Goal: Communication & Community: Answer question/provide support

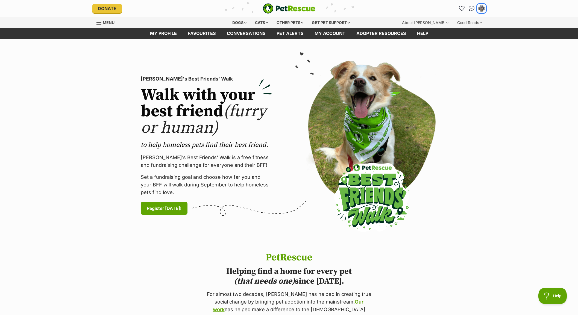
click at [480, 11] on button "My account" at bounding box center [481, 8] width 9 height 9
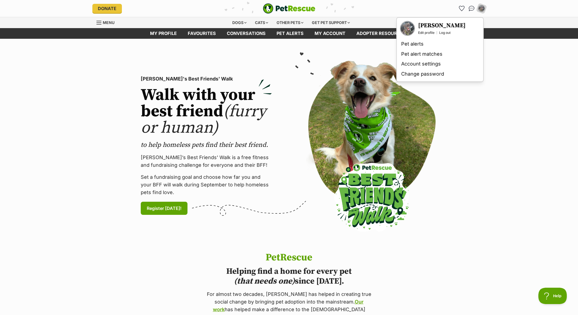
click at [517, 115] on section "PetRescue's Best Friends' Walk Walk with your best friend (furry or human) to h…" at bounding box center [289, 146] width 578 height 214
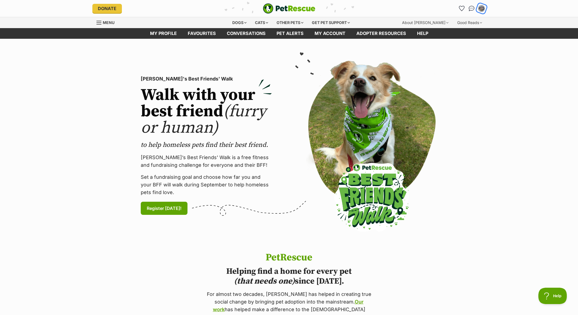
click at [480, 9] on img "My account" at bounding box center [481, 8] width 7 height 7
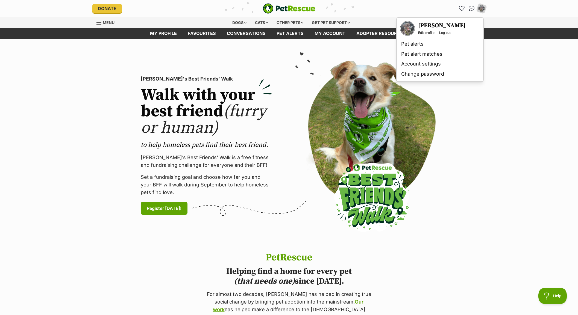
click at [408, 28] on img "Your profile" at bounding box center [408, 29] width 14 height 14
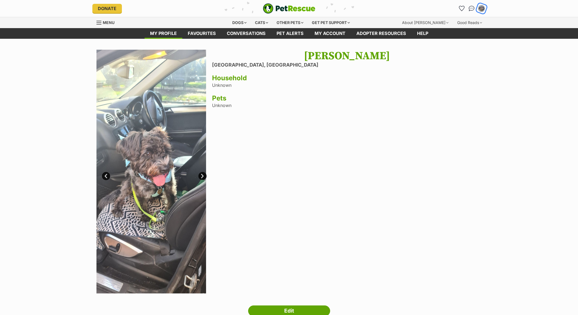
click at [484, 7] on img "My account" at bounding box center [481, 8] width 7 height 7
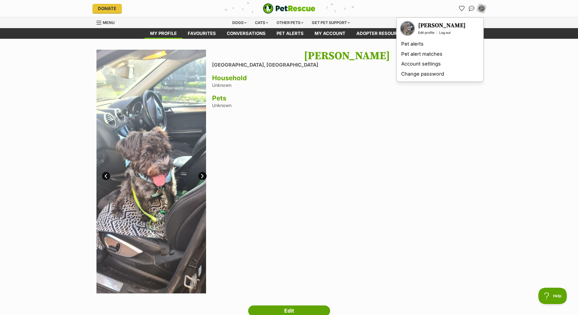
click at [323, 146] on div "Danielle Scamoni Melbourne, Victoria Household Unknown Pets Unknown" at bounding box center [347, 172] width 270 height 245
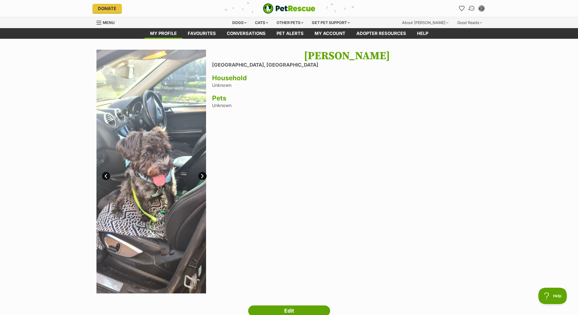
click at [469, 6] on link "Conversations" at bounding box center [471, 8] width 11 height 11
click at [473, 7] on img "Conversations" at bounding box center [471, 8] width 7 height 7
click at [473, 8] on img "Conversations" at bounding box center [471, 8] width 7 height 7
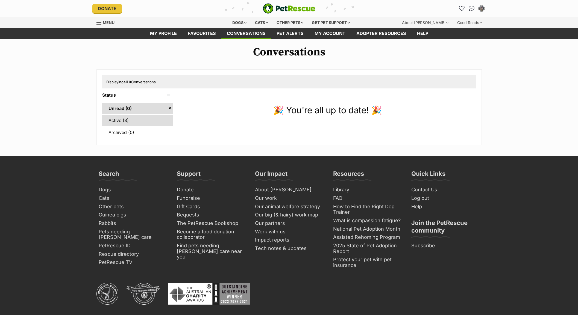
click at [109, 123] on link "Active (3)" at bounding box center [137, 120] width 71 height 11
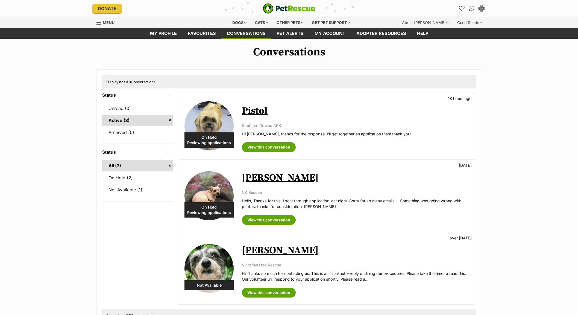
click at [207, 127] on img at bounding box center [209, 125] width 49 height 49
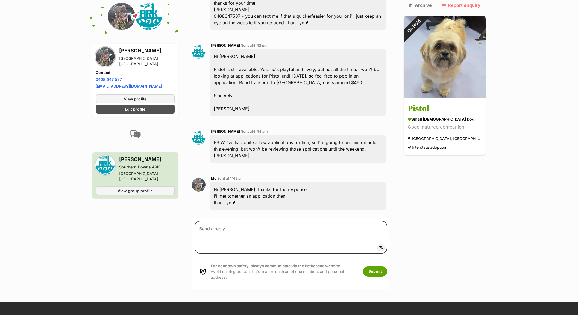
scroll to position [276, 0]
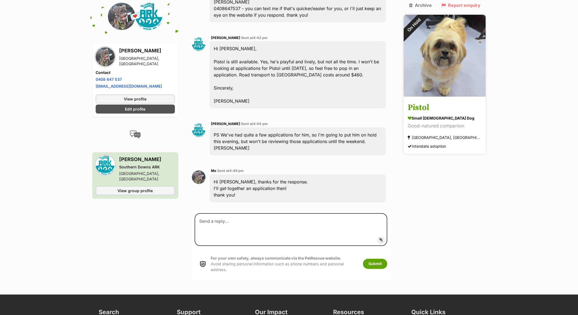
click at [449, 54] on img at bounding box center [445, 56] width 82 height 82
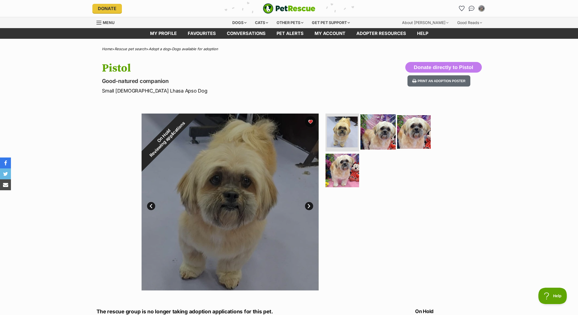
click at [381, 131] on img at bounding box center [378, 131] width 35 height 35
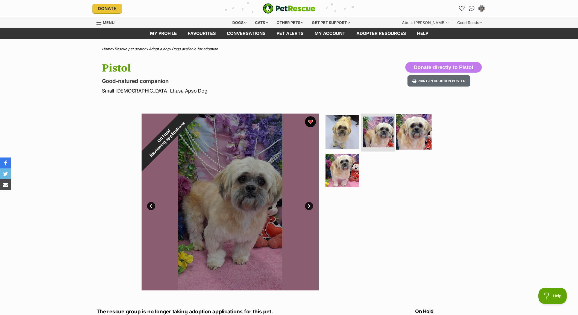
click at [414, 134] on img at bounding box center [413, 131] width 35 height 35
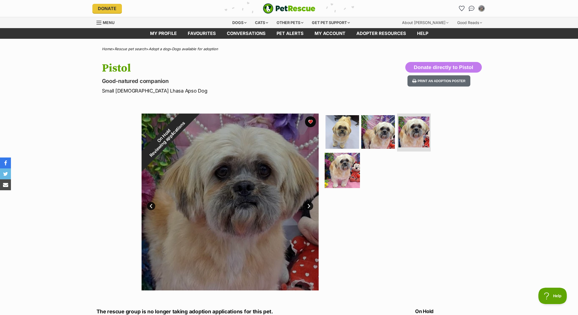
click at [342, 184] on img at bounding box center [342, 170] width 35 height 35
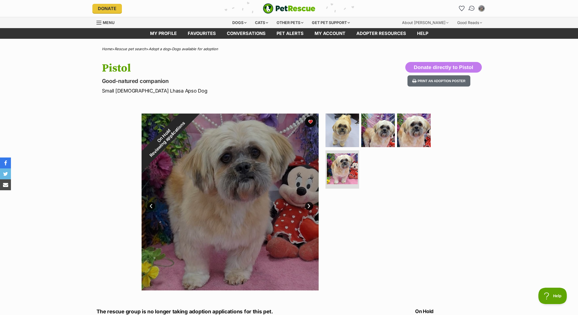
click at [473, 11] on img "Conversations" at bounding box center [471, 8] width 7 height 7
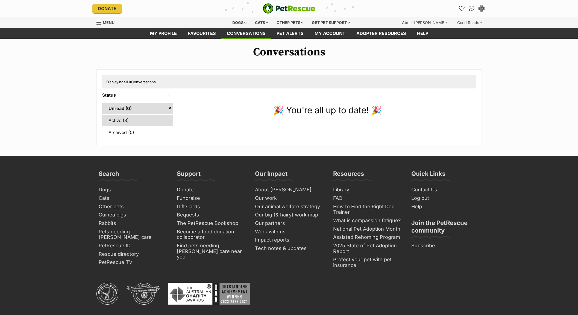
click at [108, 123] on link "Active (3)" at bounding box center [137, 120] width 71 height 11
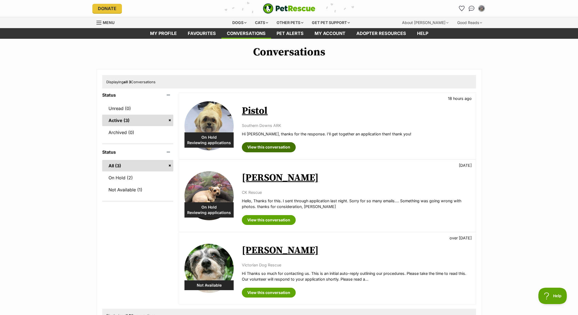
click at [291, 149] on link "View this conversation" at bounding box center [269, 147] width 54 height 10
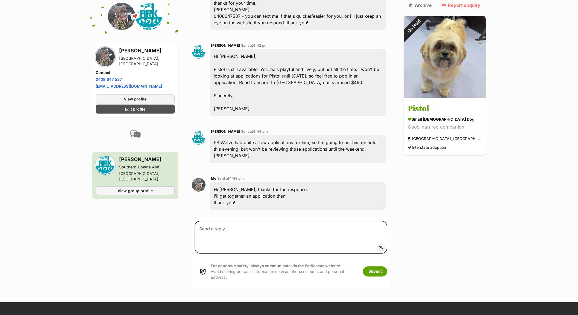
scroll to position [276, 0]
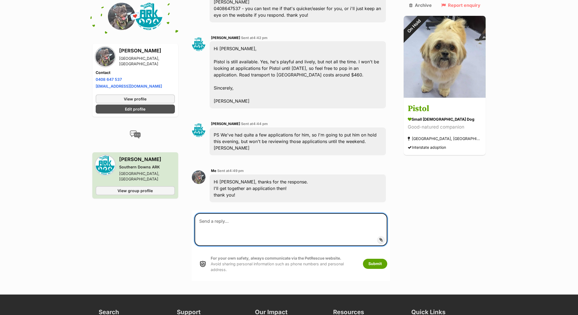
click at [246, 213] on textarea at bounding box center [291, 229] width 193 height 33
type textarea "h"
click at [274, 213] on textarea "Hi Kate, I submitted an application last night and sent photos to the email add…" at bounding box center [291, 229] width 193 height 33
click at [275, 213] on textarea "Hi Kate, I submitted an application for Pistol last night and sent photos to th…" at bounding box center [291, 229] width 193 height 33
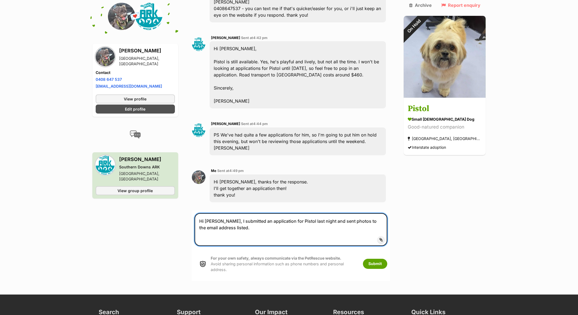
click at [220, 213] on textarea "Hi Kate, I submitted an application for Pistol last night and sent photos to th…" at bounding box center [291, 229] width 193 height 33
click at [204, 213] on textarea "Hi Kate, I submitted an application for Pistol last night and sent photos to th…" at bounding box center [291, 229] width 193 height 33
click at [388, 213] on textarea "Hi Kate, I submitted an application for Pistol last night and sent photos to th…" at bounding box center [291, 229] width 193 height 33
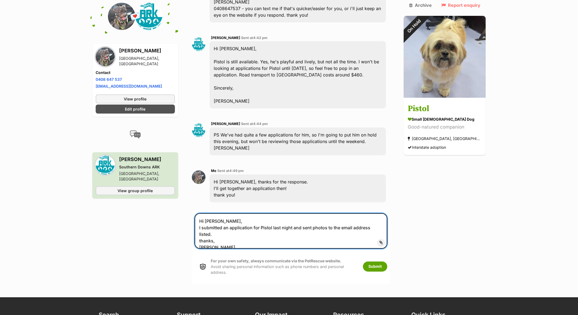
click at [229, 213] on textarea "Hi Kate, I submitted an application for Pistol last night and sent photos to th…" at bounding box center [291, 231] width 193 height 36
click at [222, 213] on textarea "Hi Kate, I submitted an application for Pistol last night and sent photos to th…" at bounding box center [291, 231] width 193 height 36
type textarea "Hi Kate, I submitted an application for Pistol last night and sent photos to th…"
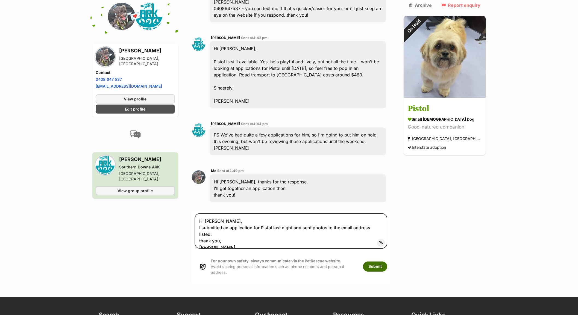
click at [387, 262] on button "Submit" at bounding box center [375, 267] width 24 height 10
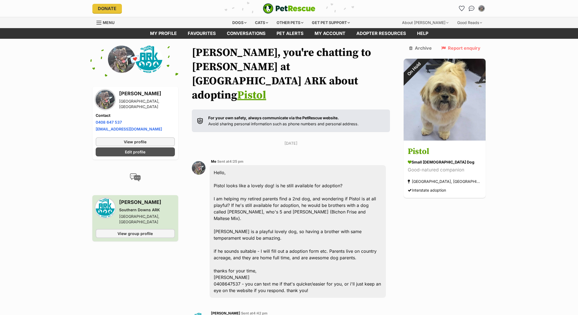
click at [303, 11] on img "PetRescue" at bounding box center [289, 8] width 52 height 10
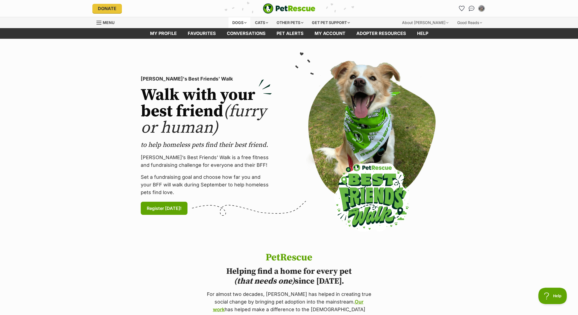
click at [241, 23] on div "Dogs" at bounding box center [240, 22] width 22 height 11
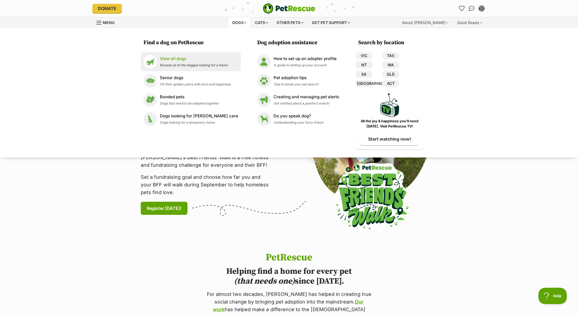
click at [182, 59] on p "View all dogs" at bounding box center [194, 59] width 68 height 6
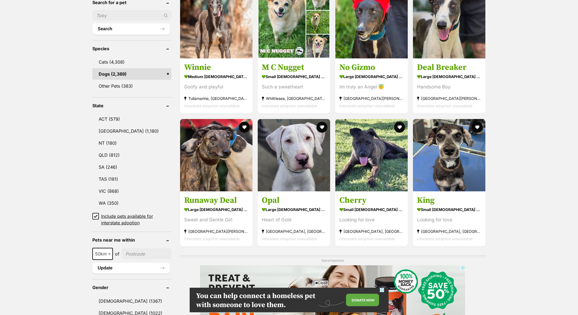
scroll to position [200, 0]
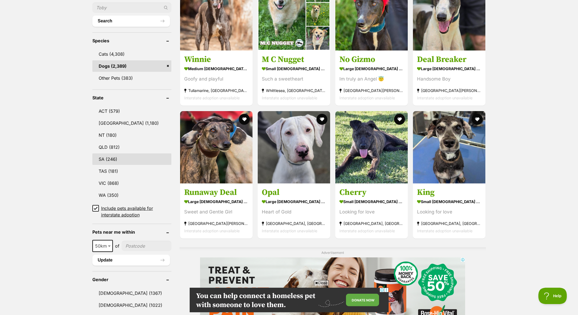
click at [115, 159] on link "SA (246)" at bounding box center [131, 159] width 79 height 11
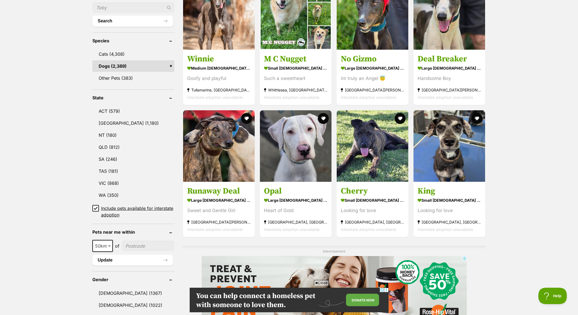
scroll to position [0, 0]
click at [95, 207] on icon at bounding box center [96, 209] width 4 height 4
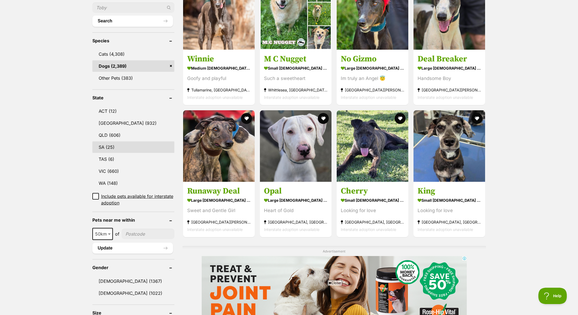
click at [101, 142] on link "SA (25)" at bounding box center [133, 147] width 82 height 11
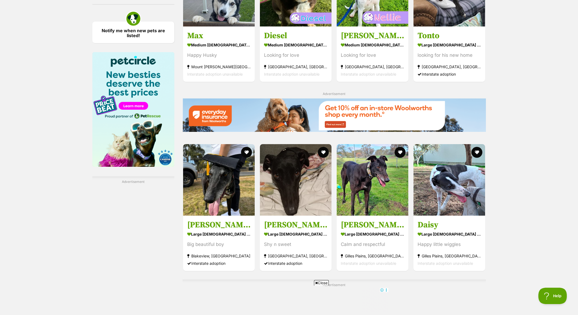
scroll to position [902, 0]
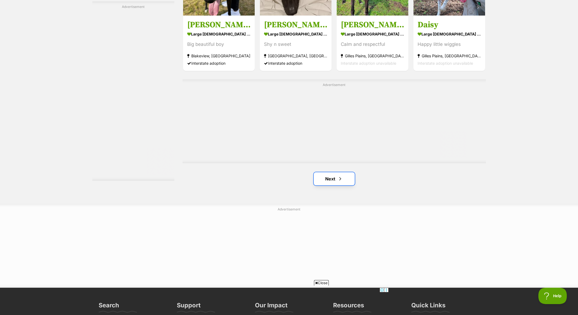
click at [325, 181] on link "Next" at bounding box center [334, 178] width 41 height 13
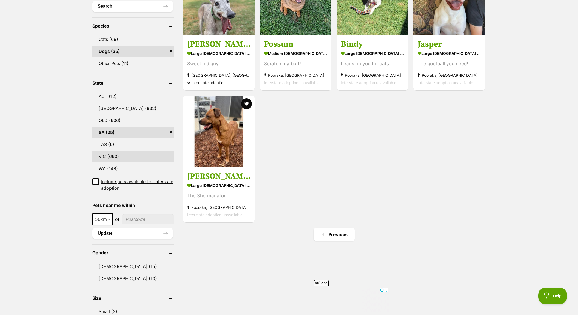
click at [128, 153] on link "VIC (660)" at bounding box center [133, 156] width 82 height 11
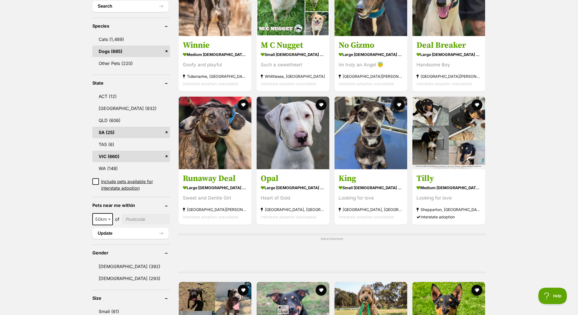
click at [166, 135] on link "SA (25)" at bounding box center [131, 132] width 78 height 11
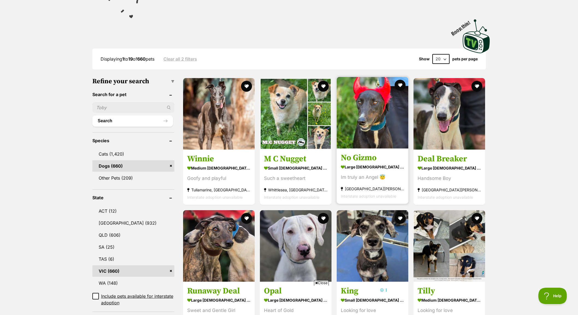
scroll to position [301, 0]
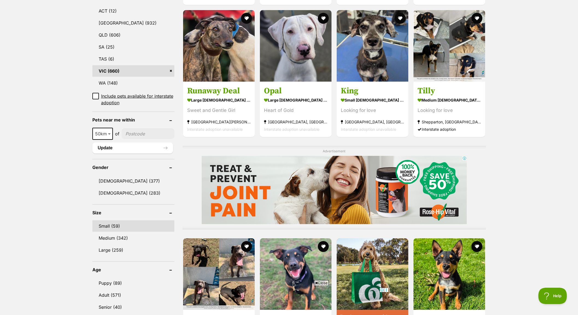
click at [111, 221] on link "Small (59)" at bounding box center [133, 226] width 82 height 11
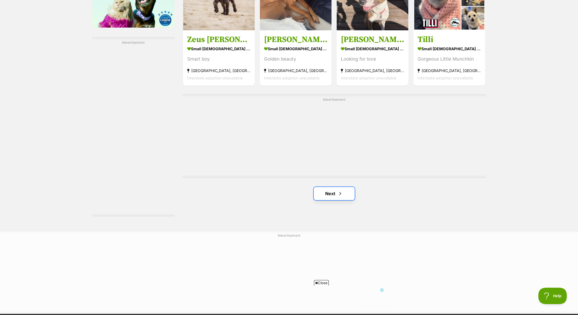
click at [338, 191] on span "Next page" at bounding box center [340, 194] width 5 height 7
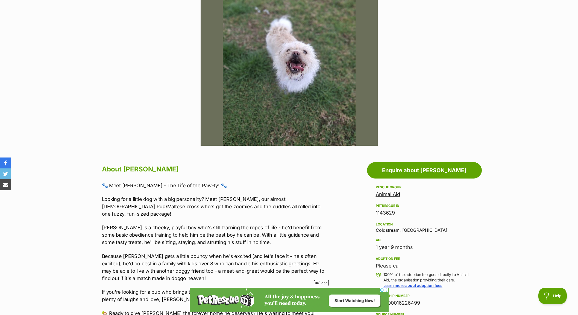
scroll to position [100, 0]
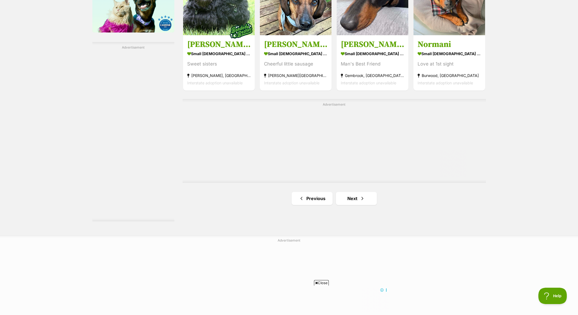
scroll to position [902, 0]
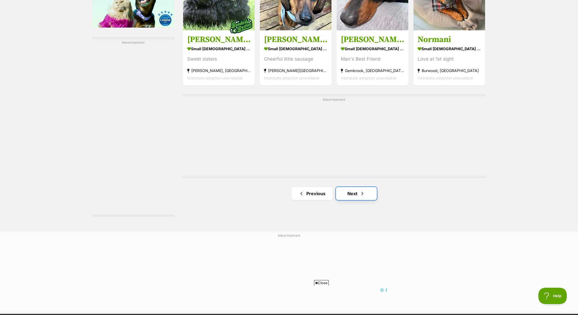
click at [362, 187] on link "Next" at bounding box center [356, 193] width 41 height 13
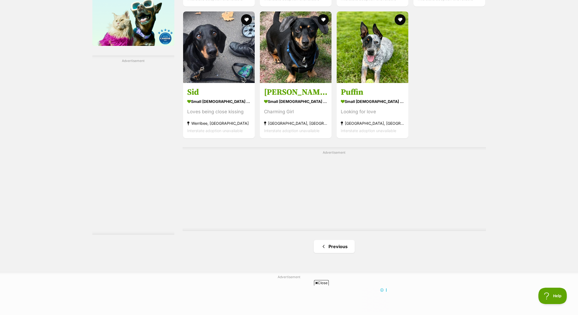
scroll to position [902, 0]
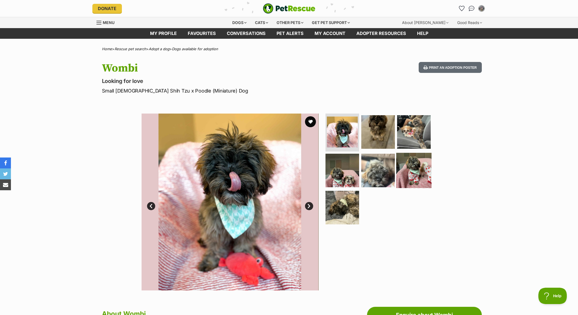
click at [418, 163] on img at bounding box center [413, 170] width 35 height 35
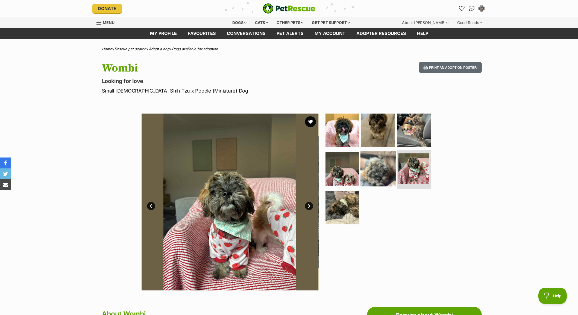
click at [375, 170] on img at bounding box center [378, 168] width 35 height 35
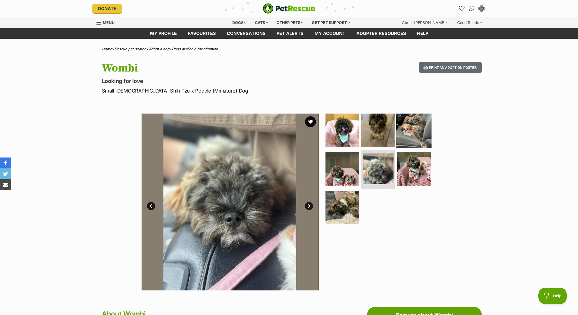
click at [404, 130] on img at bounding box center [413, 130] width 35 height 35
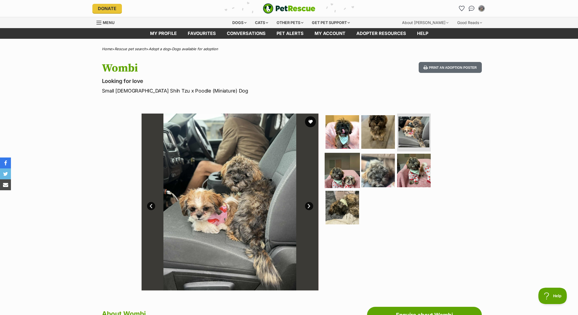
click at [350, 174] on img at bounding box center [342, 170] width 35 height 35
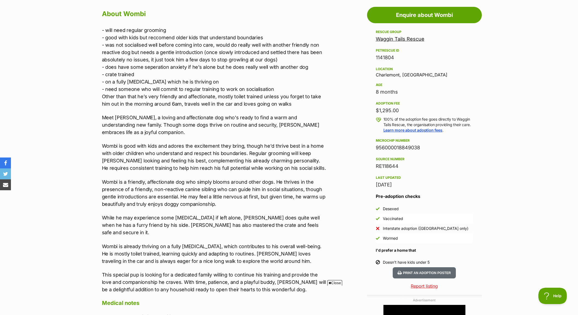
scroll to position [301, 0]
